Goal: Information Seeking & Learning: Learn about a topic

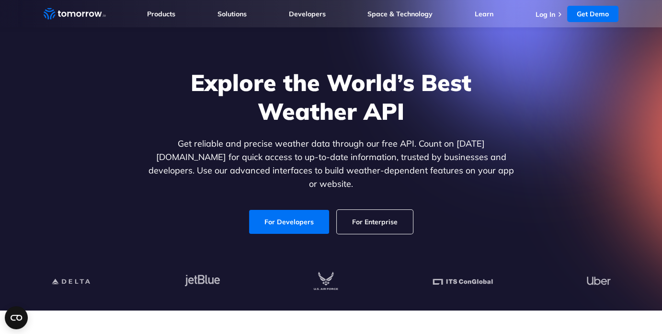
scroll to position [29, 0]
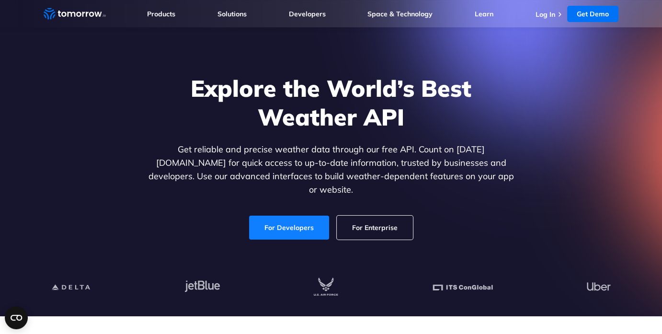
click at [287, 216] on link "For Developers" at bounding box center [289, 228] width 80 height 24
